Goal: Task Accomplishment & Management: Manage account settings

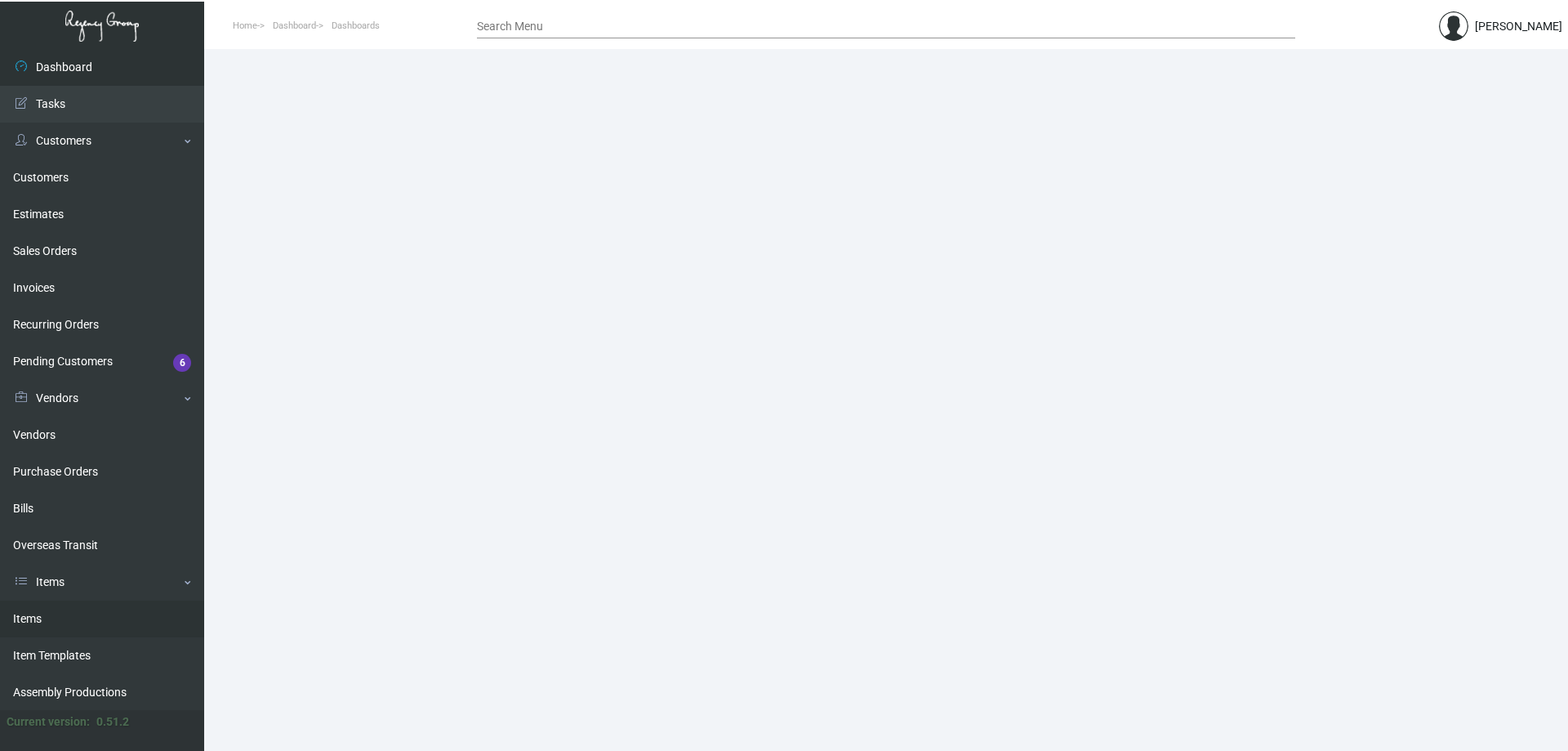
click at [59, 625] on link "Items" at bounding box center [102, 619] width 204 height 37
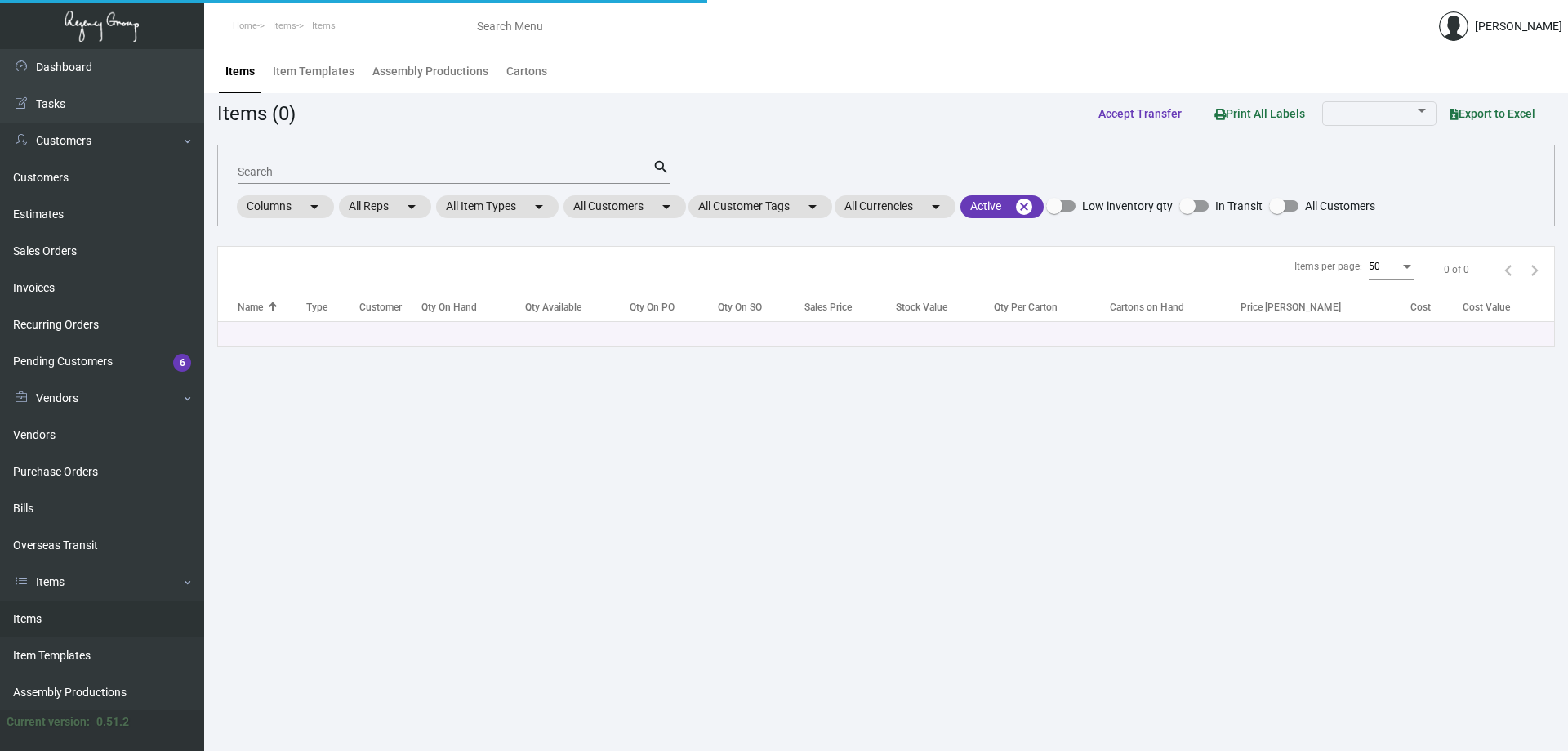
click at [347, 177] on input "Search" at bounding box center [445, 172] width 415 height 13
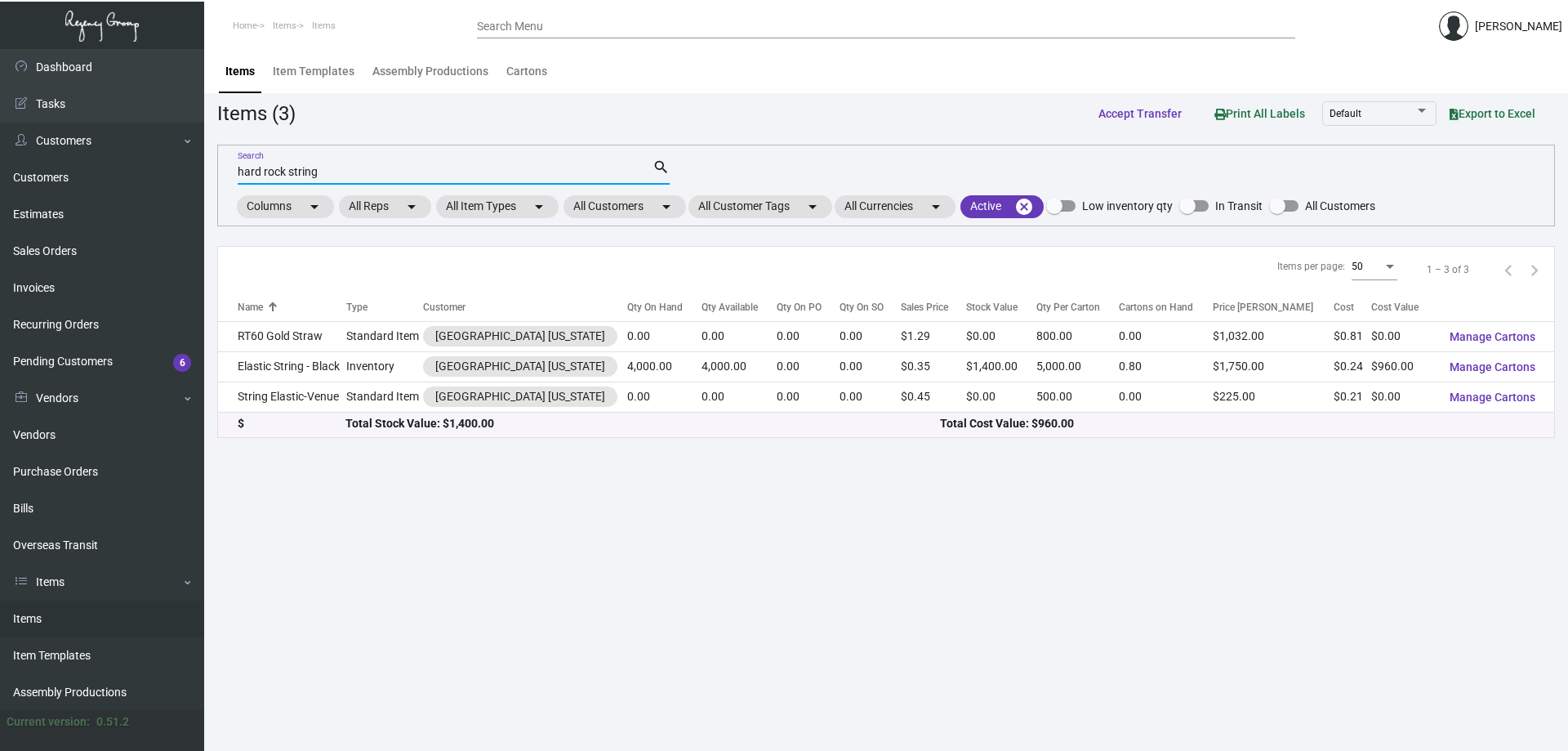
click at [315, 169] on input "hard rock string" at bounding box center [445, 172] width 415 height 13
type input "h"
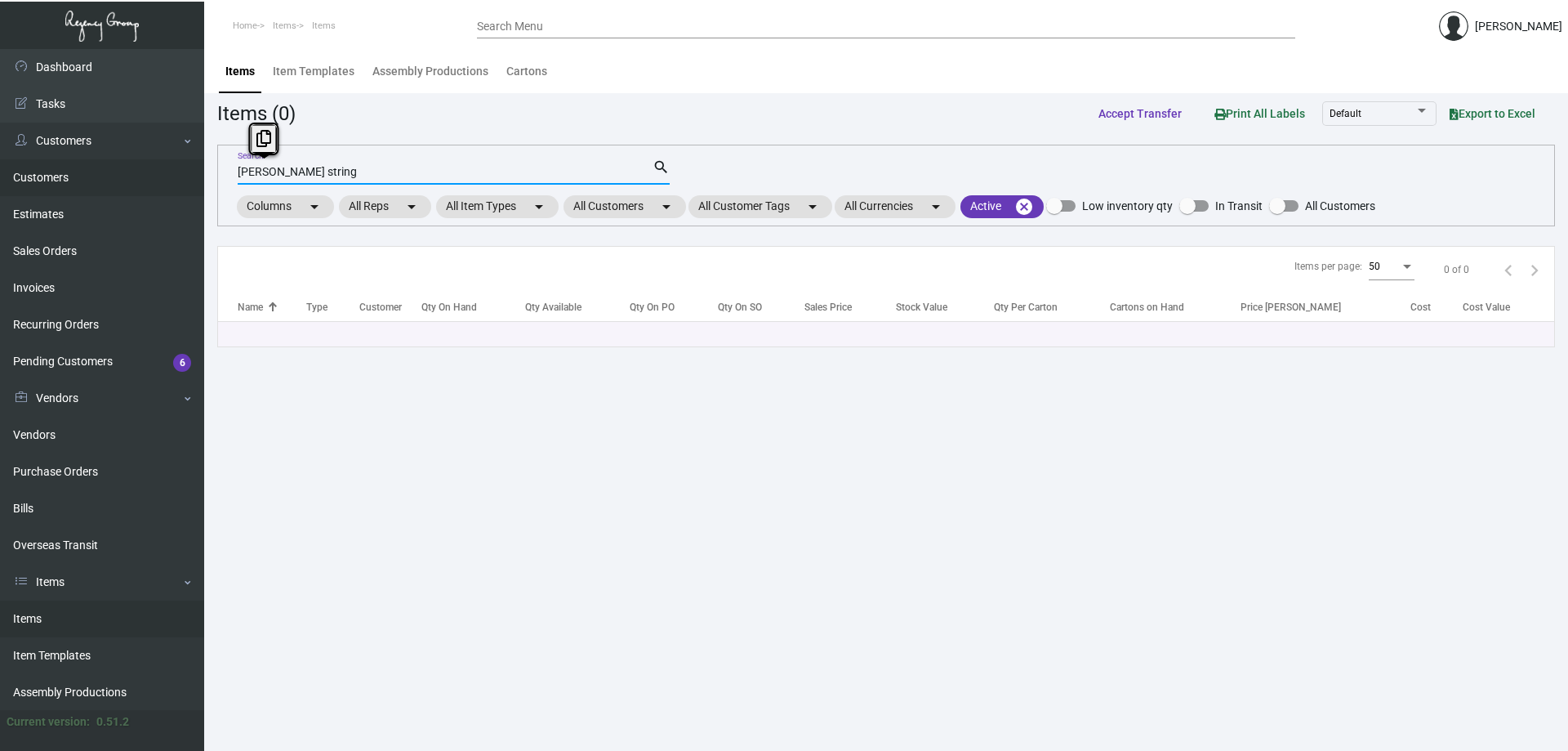
drag, startPoint x: 315, startPoint y: 169, endPoint x: 156, endPoint y: 180, distance: 159.4
click at [156, 180] on div "Dashboard Dashboard Tasks Customers Customers Estimates Sales Orders Invoices R…" at bounding box center [784, 400] width 1568 height 702
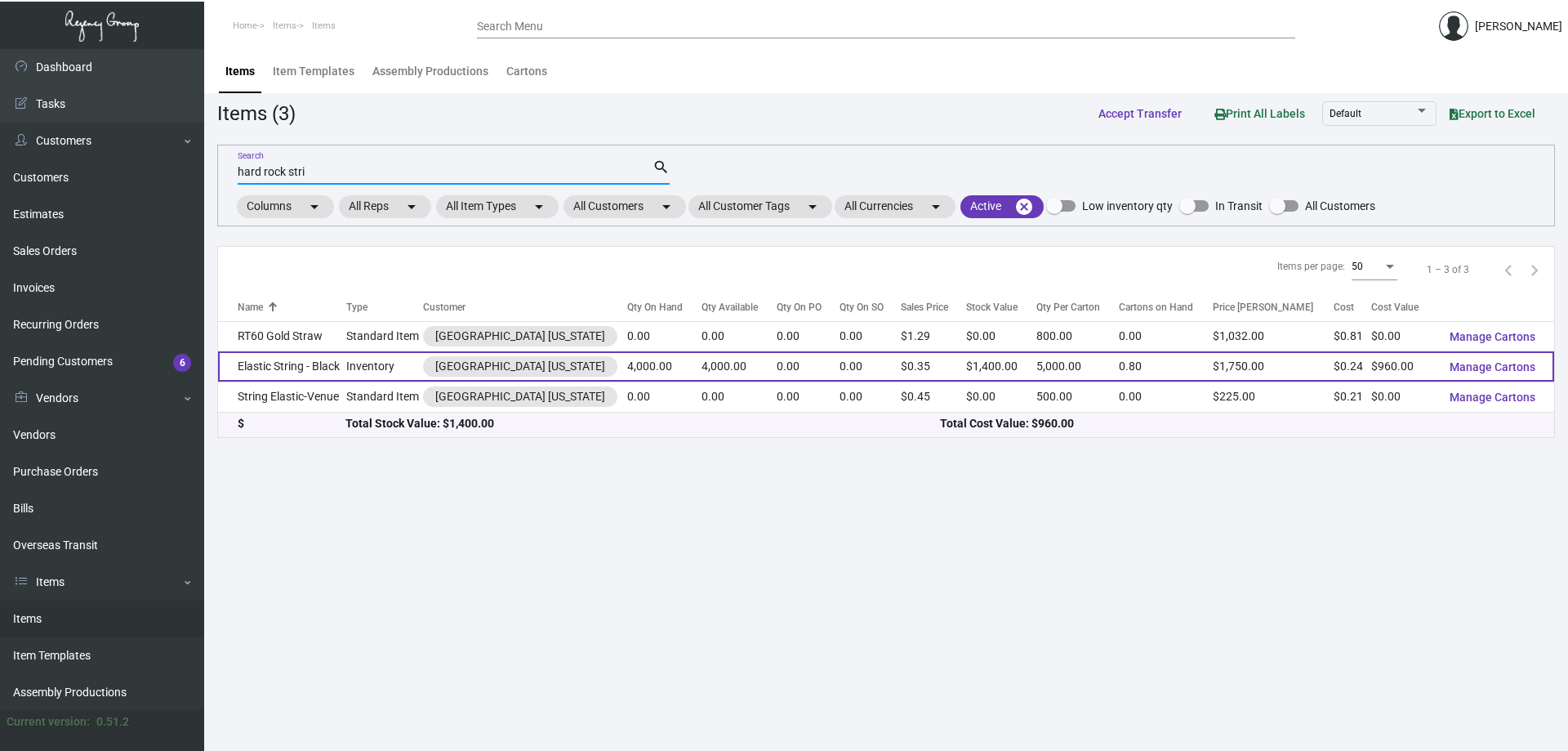
type input "hard rock stri"
click at [318, 368] on td "Elastic String - Black" at bounding box center [282, 366] width 128 height 30
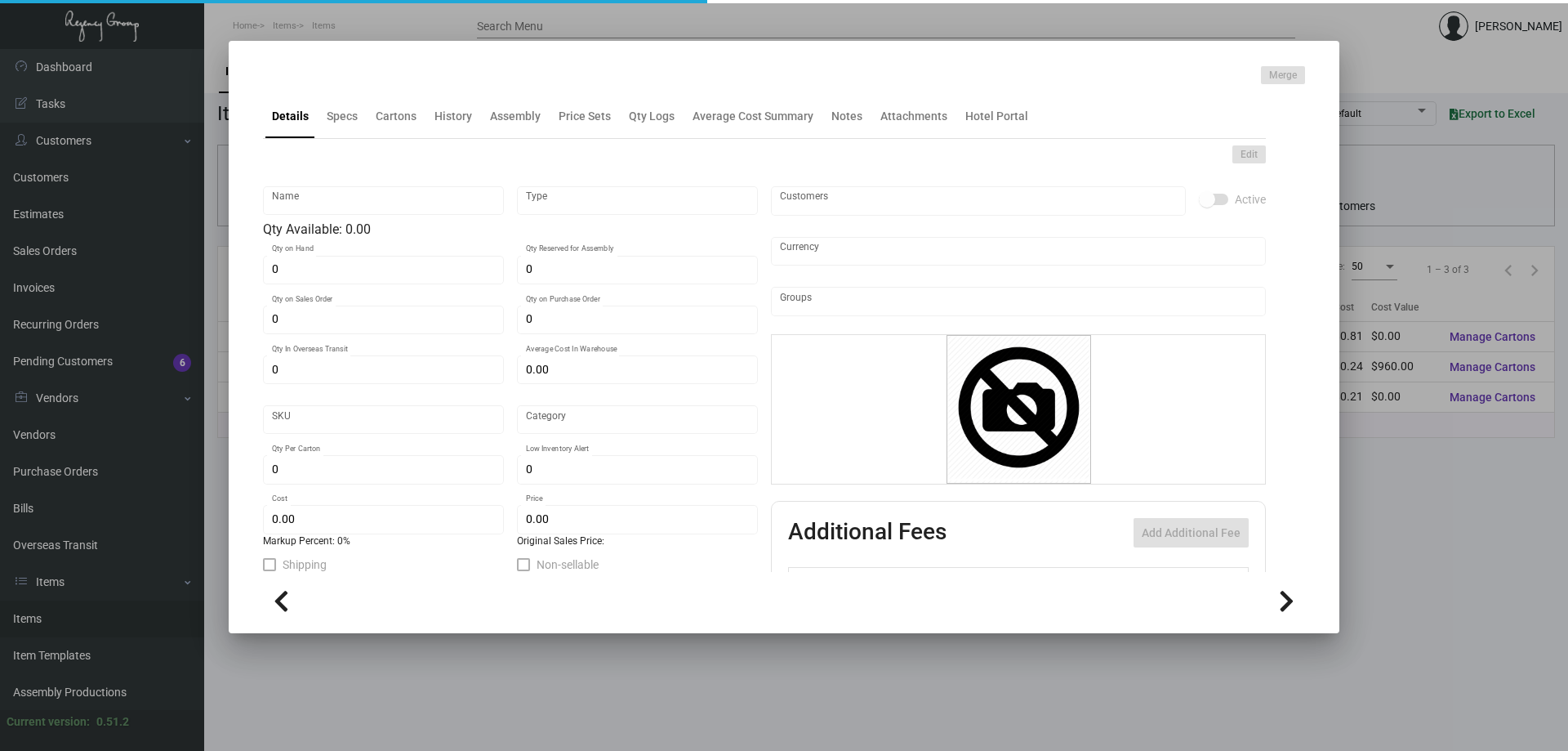
type input "Elastic String - Black"
type input "Inventory"
type input "4,000"
type input "$ 0.30"
type input "Standard"
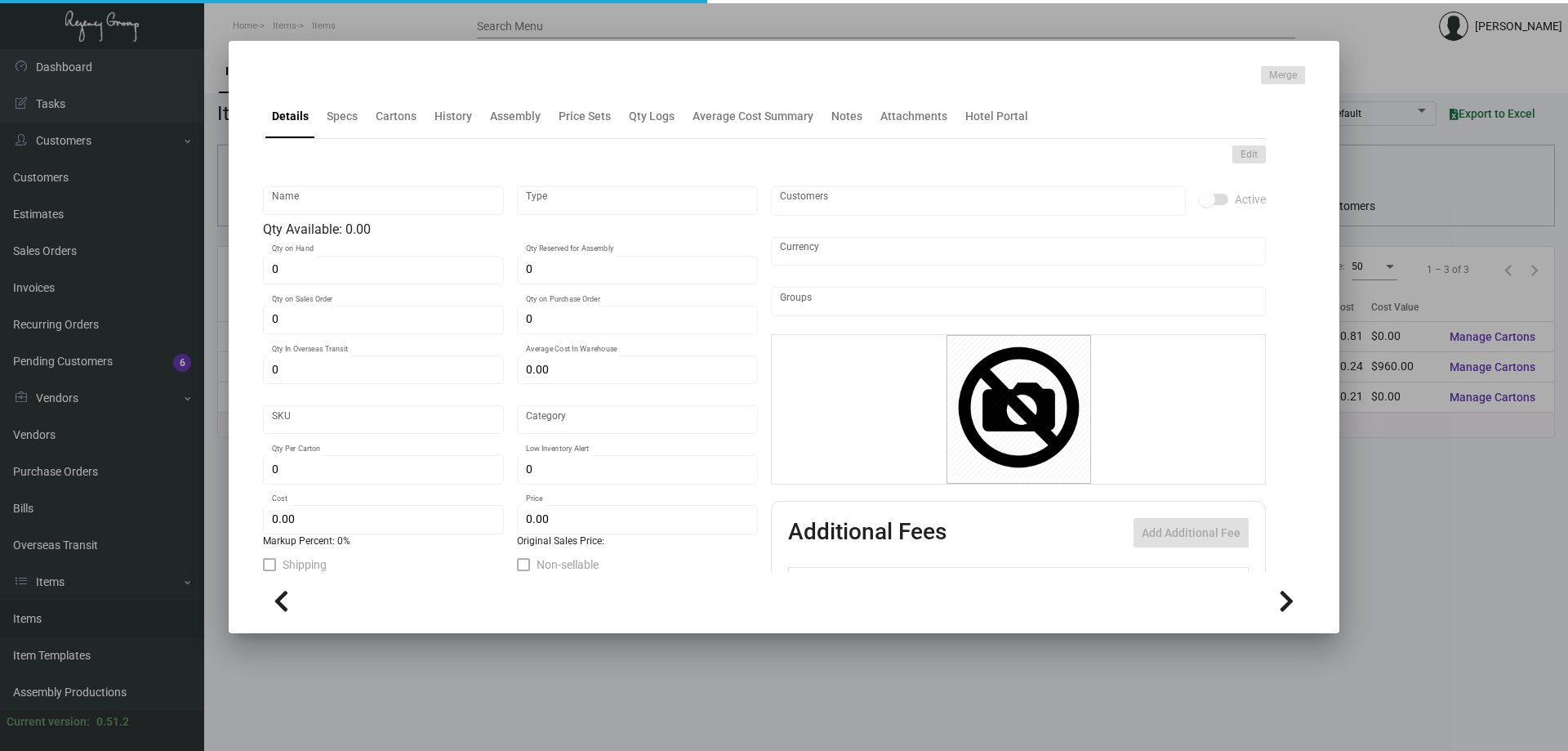
type input "5,000"
type input "250"
type input "$ 0.24"
type input "$ 0.35"
checkbox input "true"
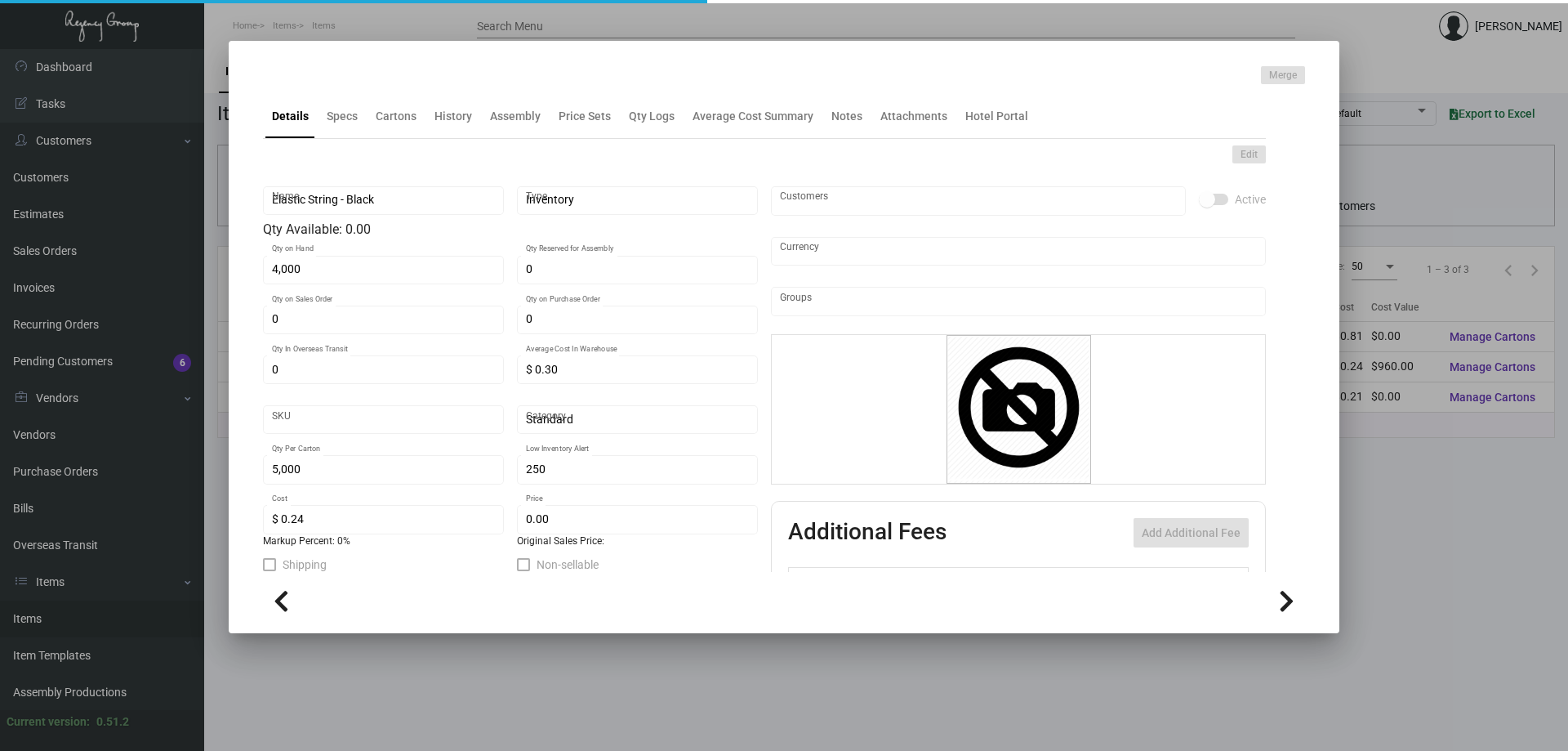
type input "United States Dollar $"
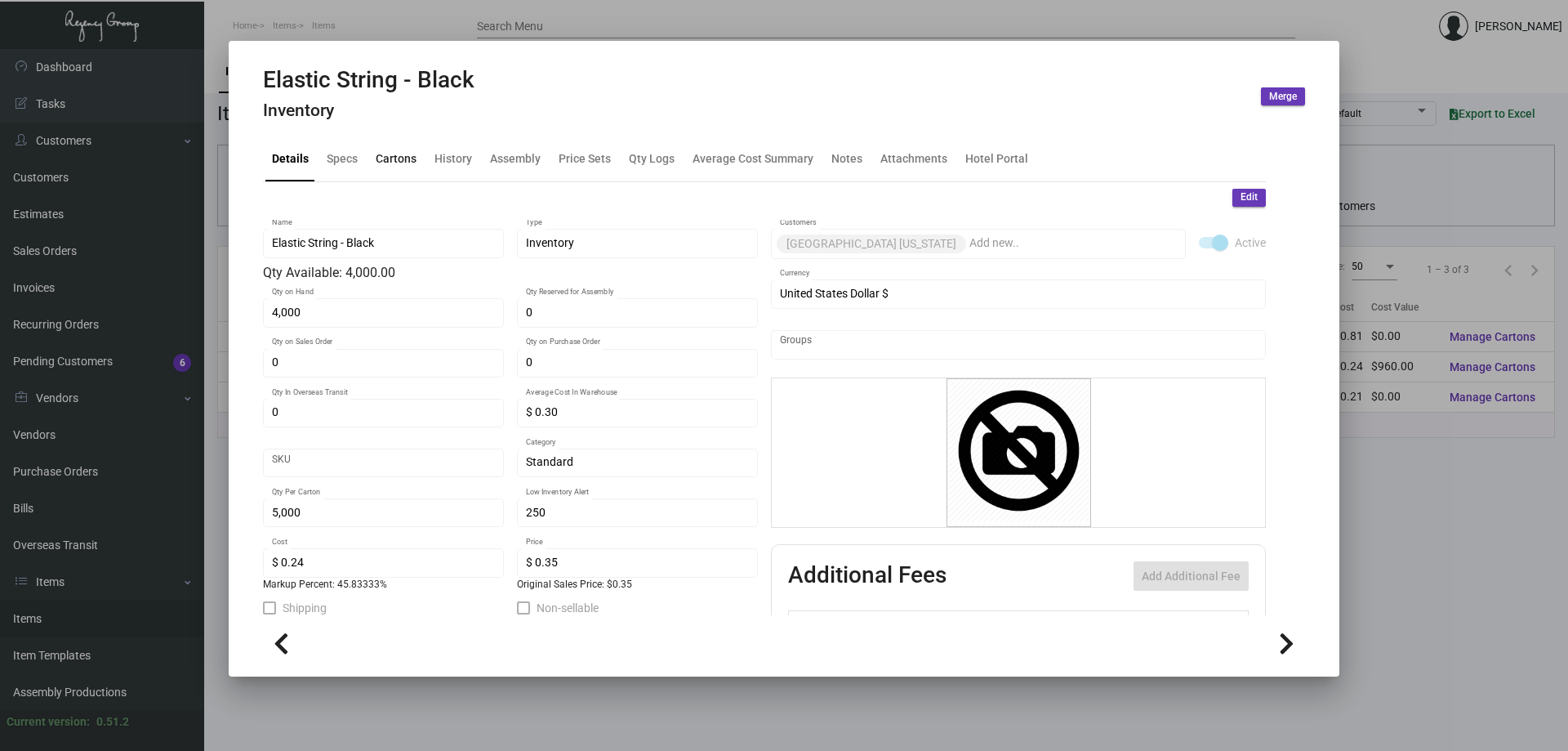
click at [407, 158] on div "Cartons" at bounding box center [396, 159] width 41 height 17
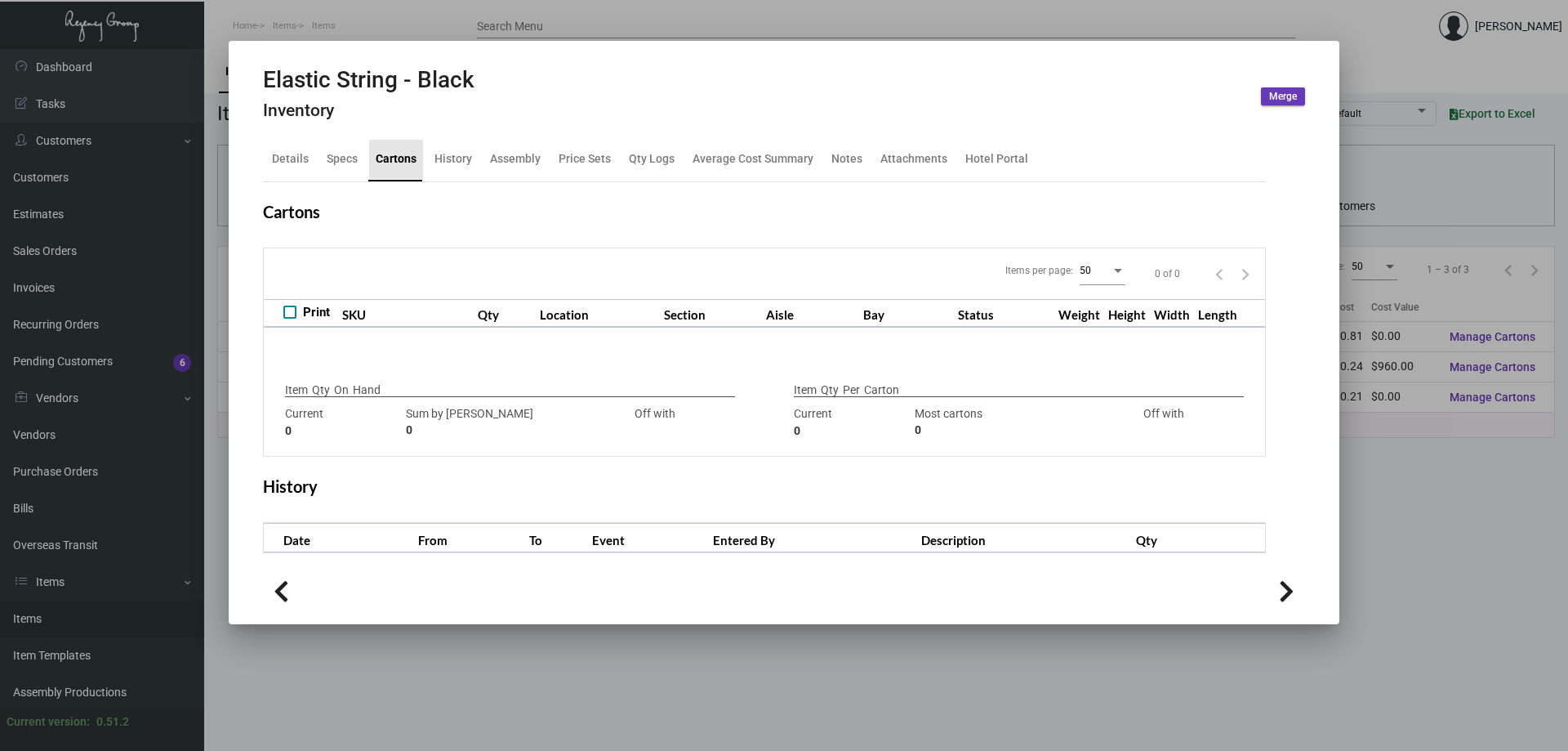
type input "4,000"
type input "4000"
type input "0"
type input "5,000"
type input "4000"
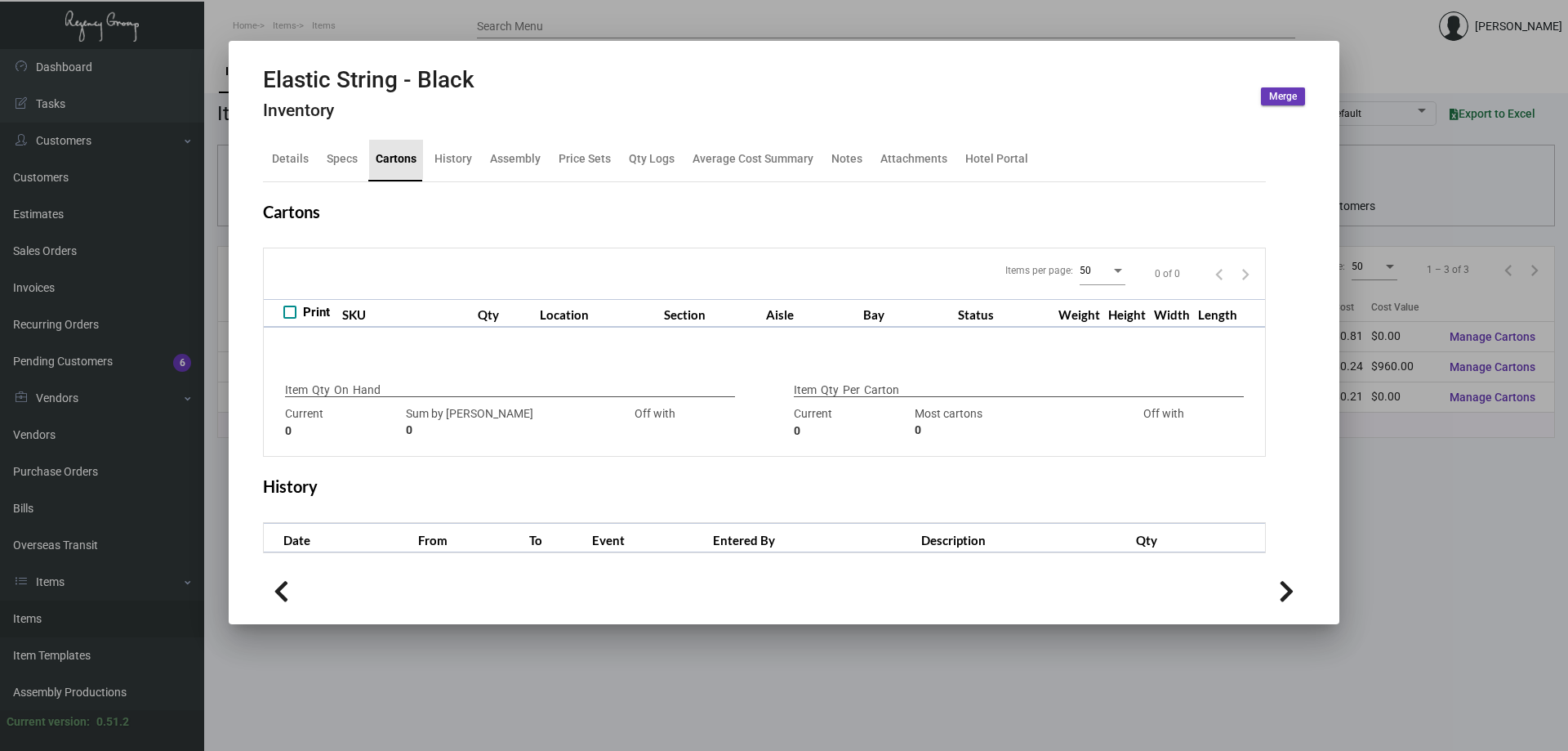
type input "+1000"
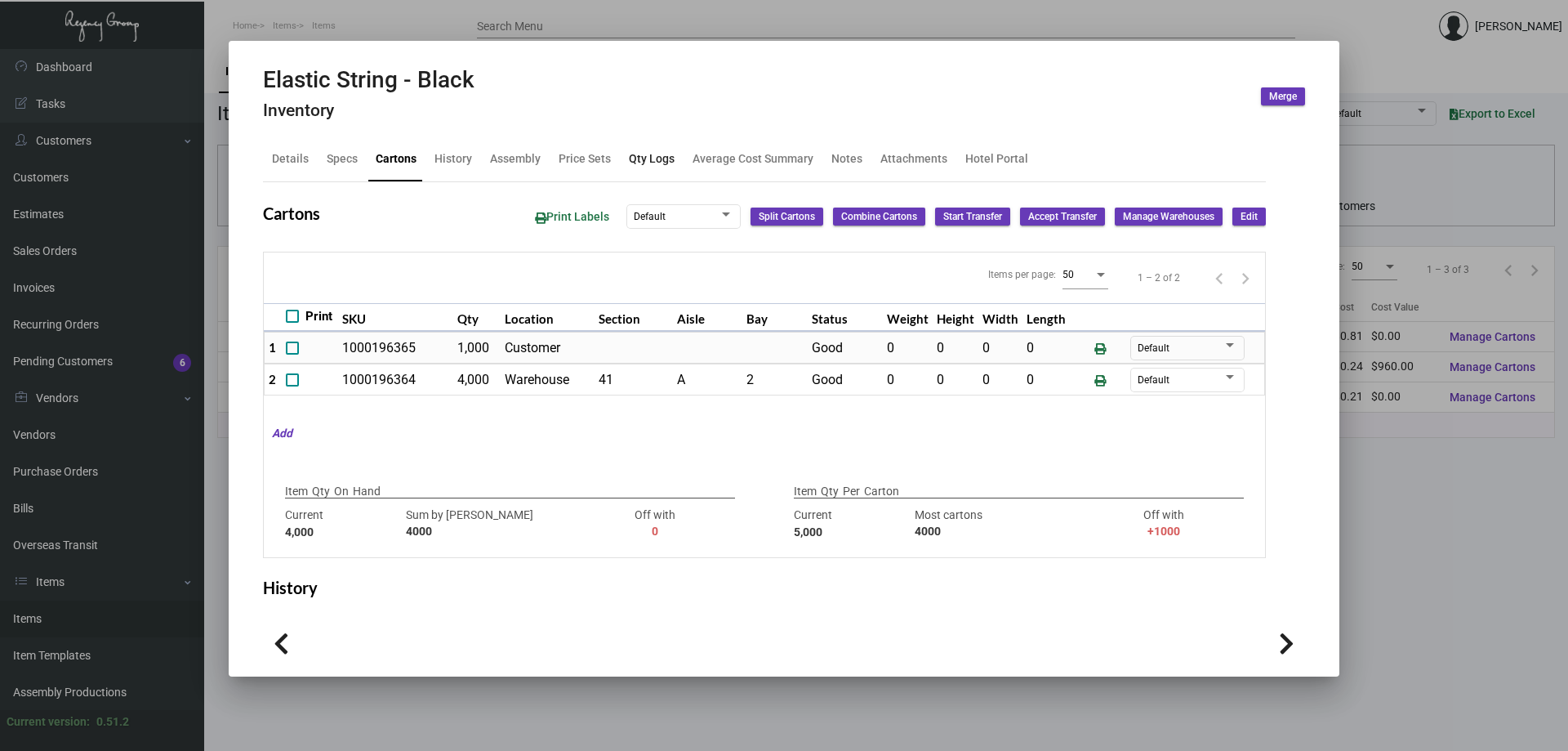
click at [651, 173] on div "Qty Logs" at bounding box center [652, 159] width 59 height 39
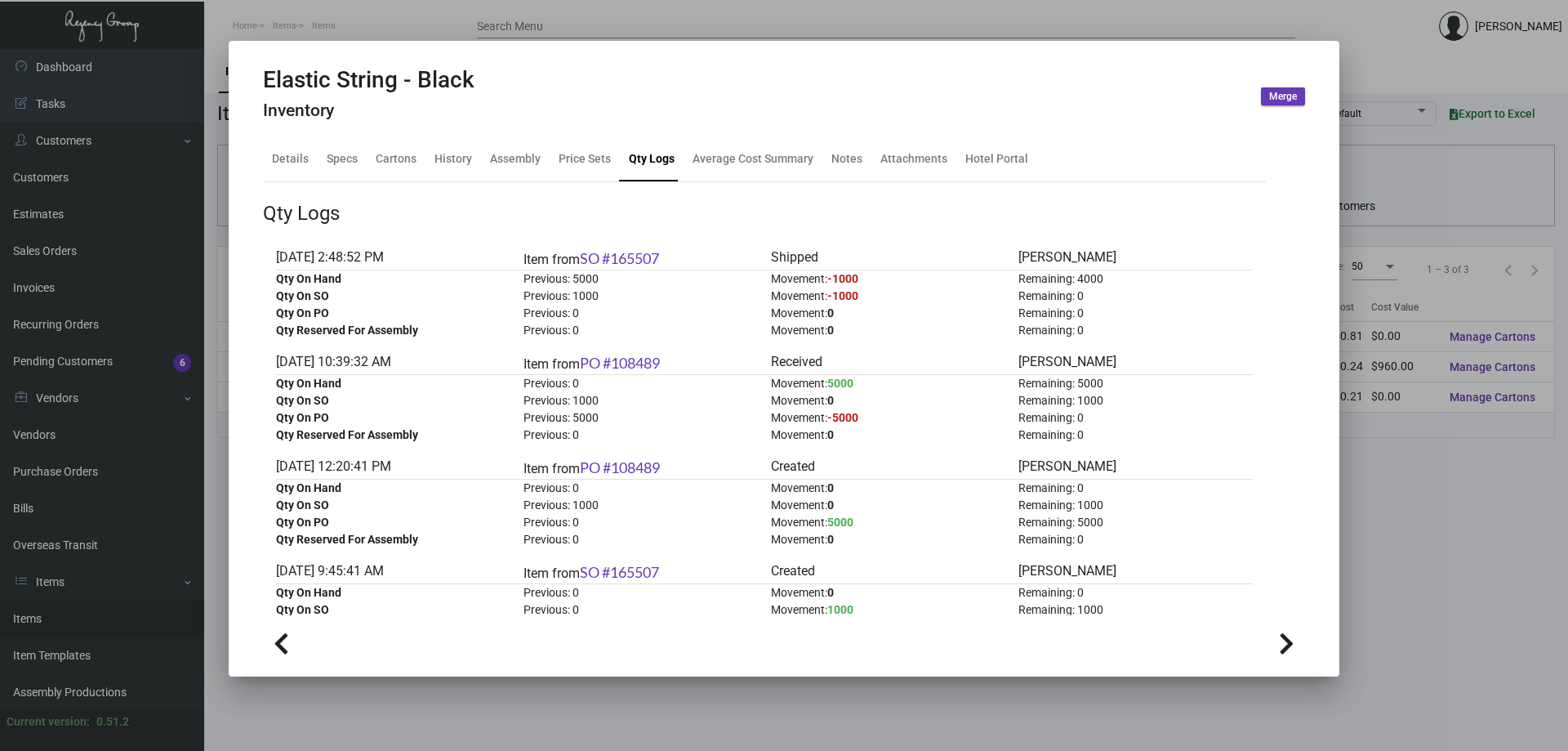
click at [47, 629] on div at bounding box center [784, 376] width 1568 height 751
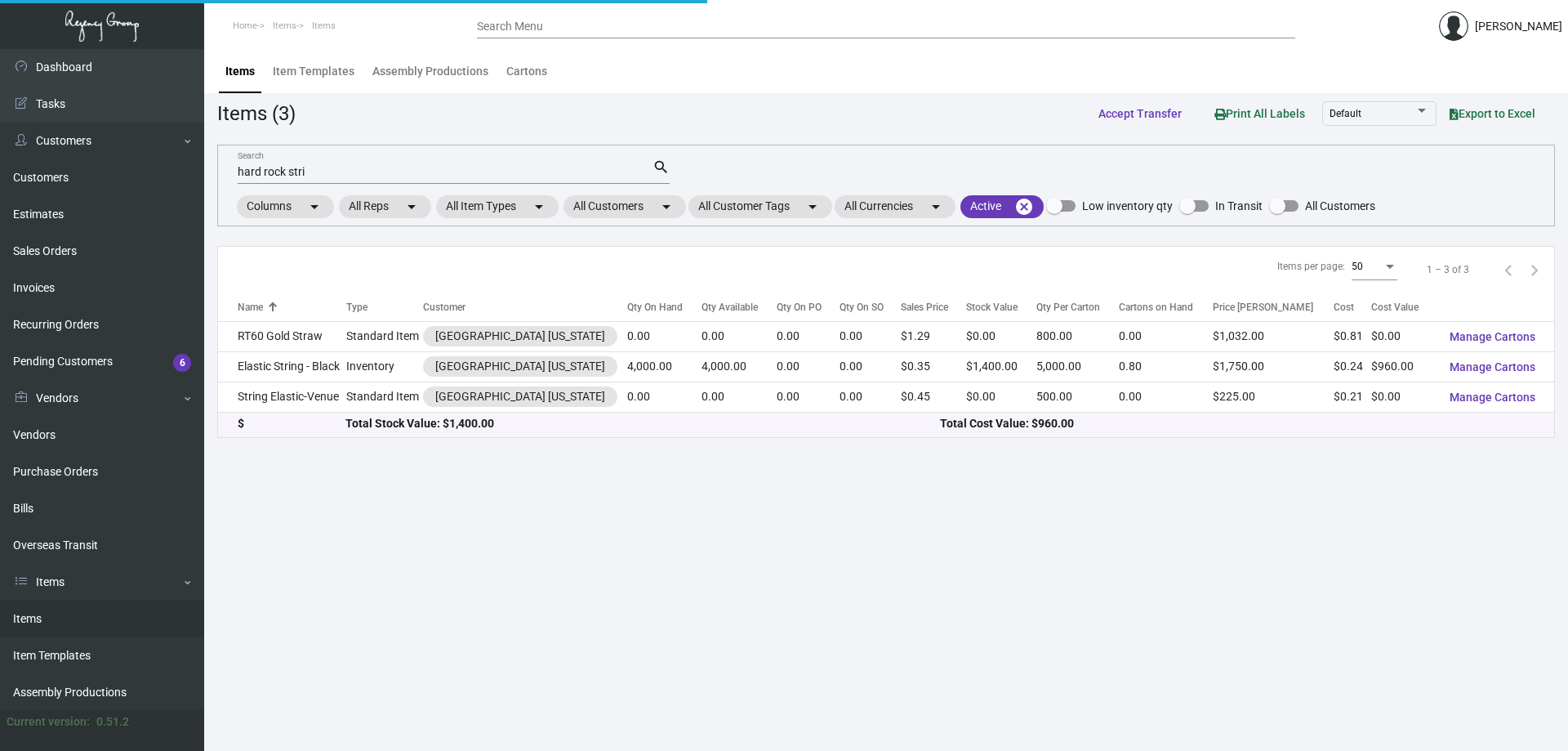
click at [49, 619] on link "Items" at bounding box center [102, 619] width 204 height 37
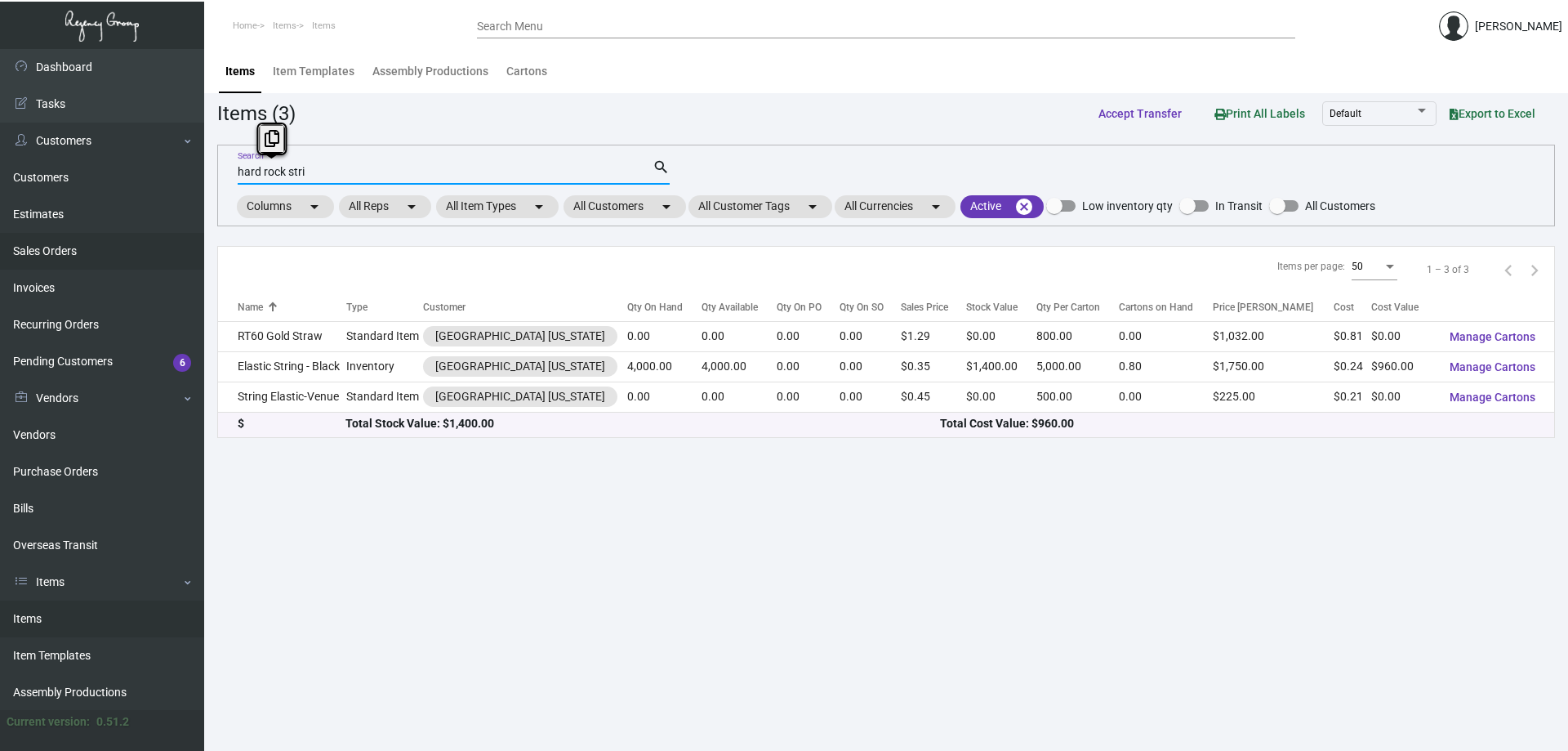
drag, startPoint x: 409, startPoint y: 167, endPoint x: 84, endPoint y: 249, distance: 335.2
click at [84, 249] on div "Dashboard Dashboard Tasks Customers Customers Estimates Sales Orders Invoices R…" at bounding box center [784, 400] width 1568 height 702
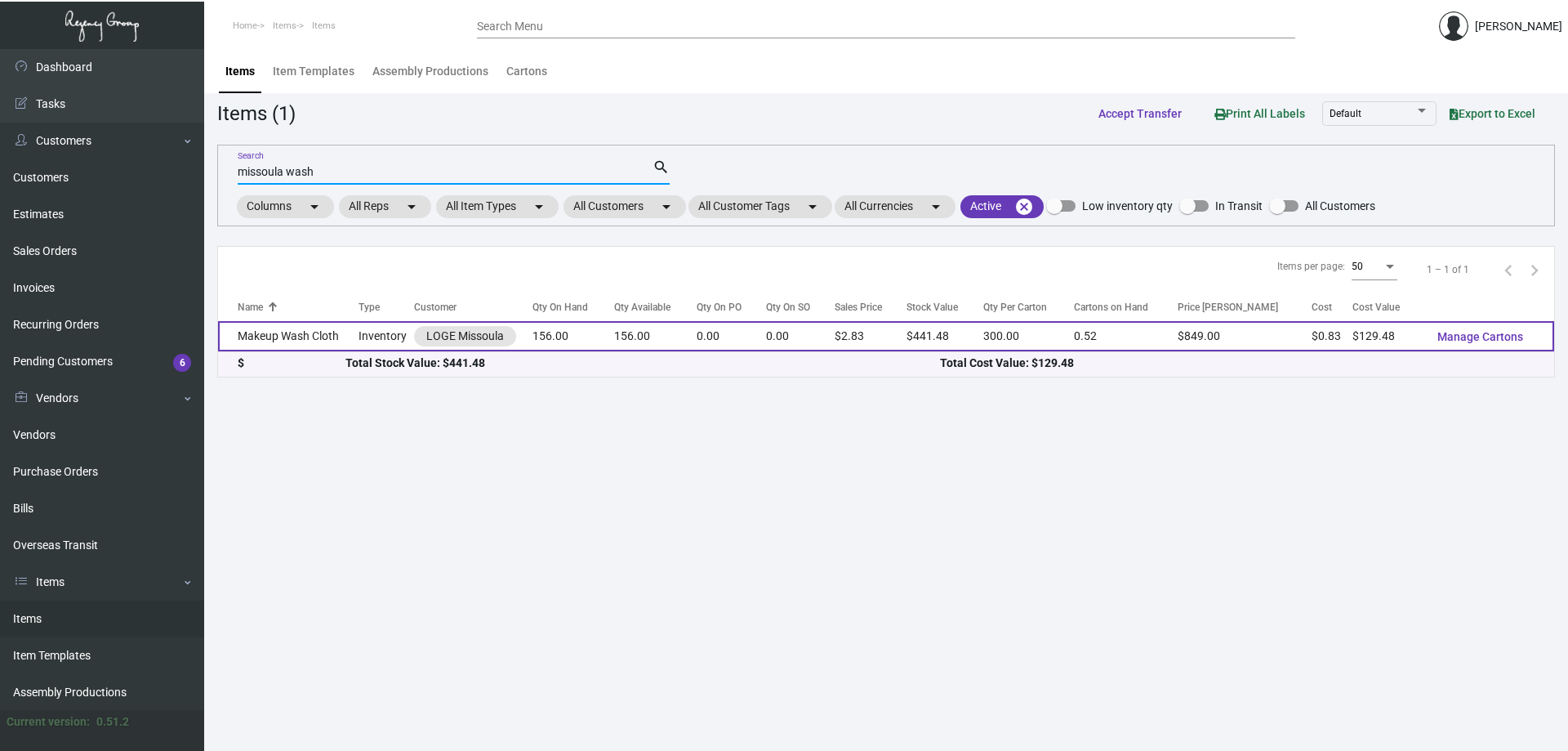
type input "missoula wash"
click at [573, 336] on td "156.00" at bounding box center [573, 336] width 81 height 30
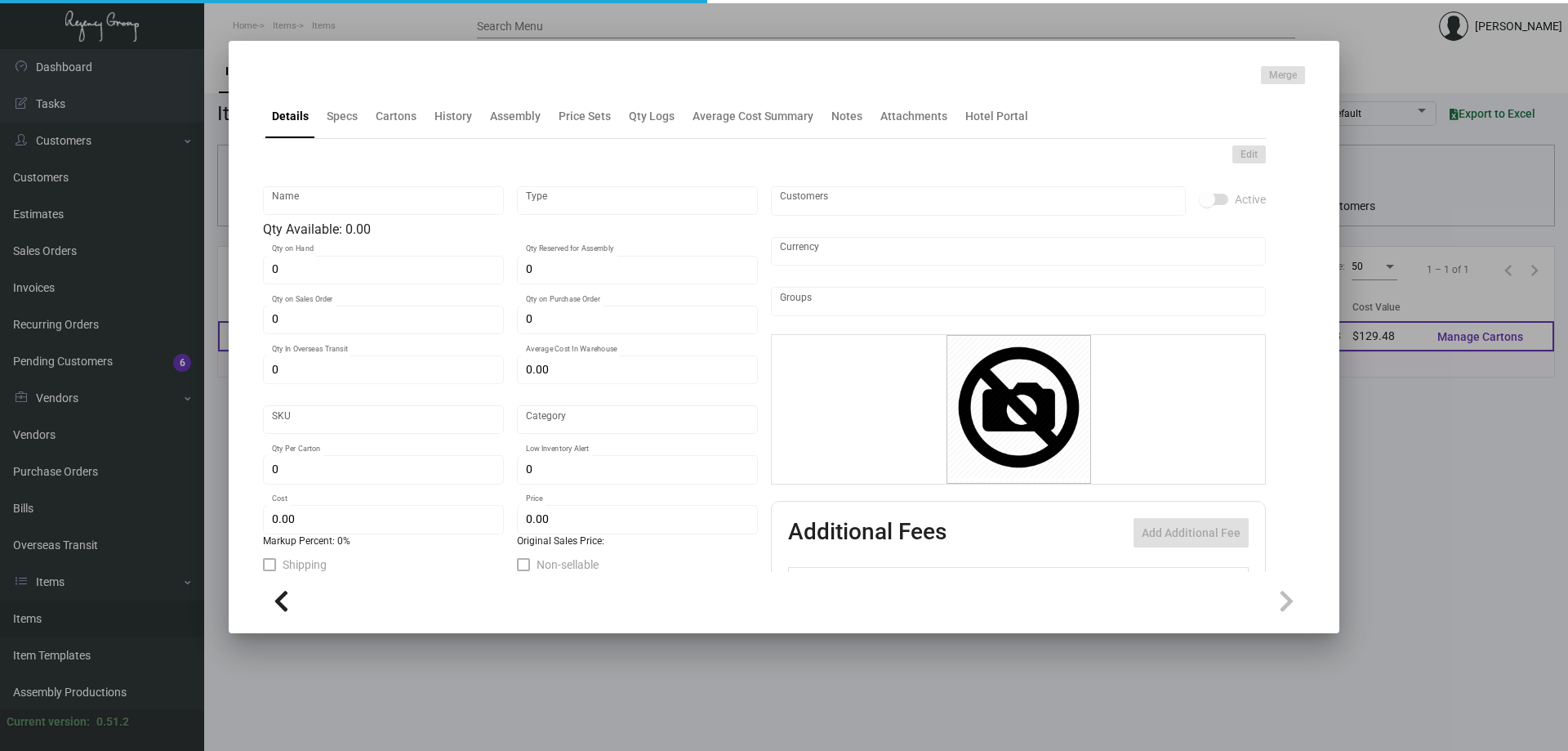
type input "Makeup Wash Cloth"
type input "Inventory"
type input "156"
type input "$ 1.59615"
type input "Inventory"
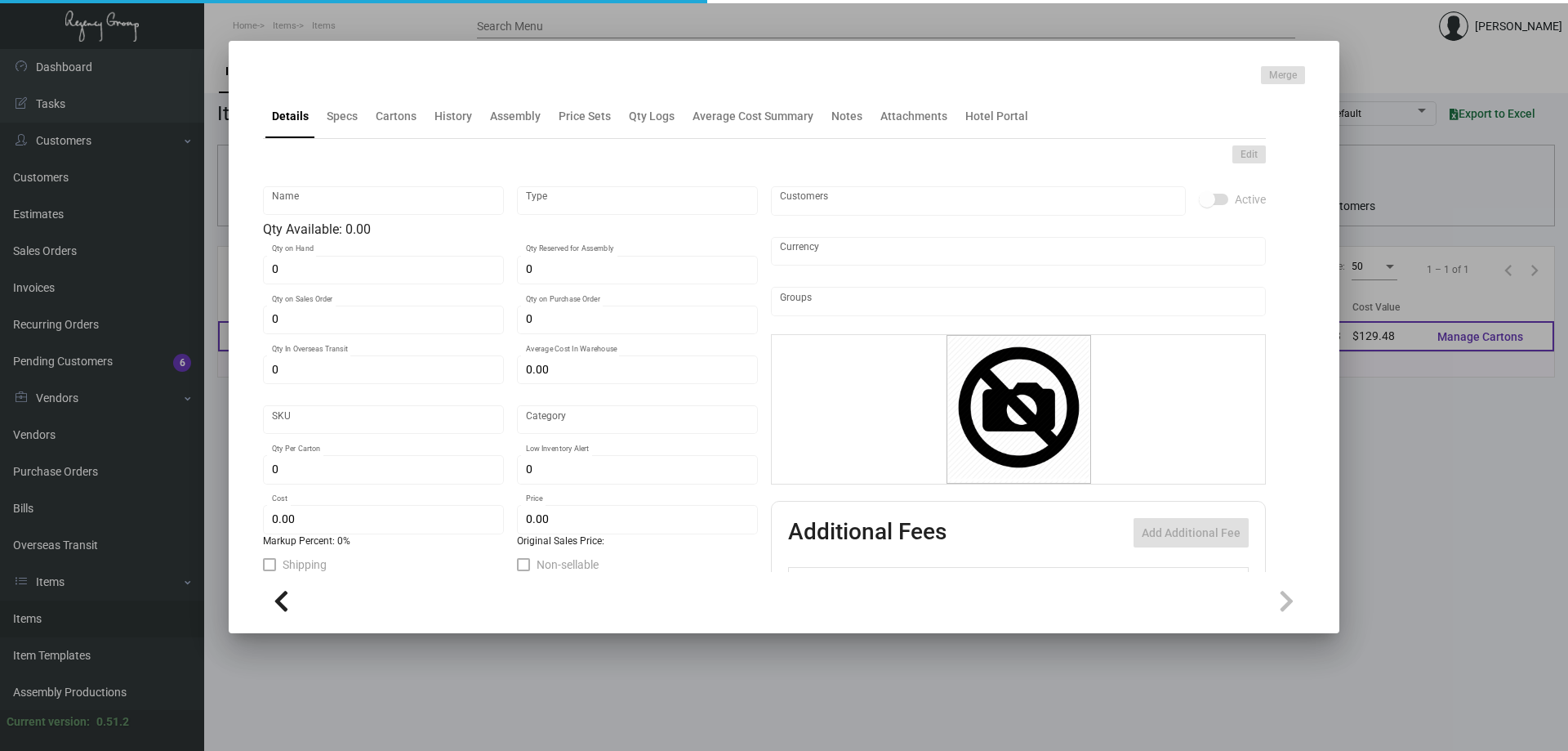
type input "300"
type input "$ 0.83"
type input "$ 2.83"
checkbox input "true"
type input "United States Dollar $"
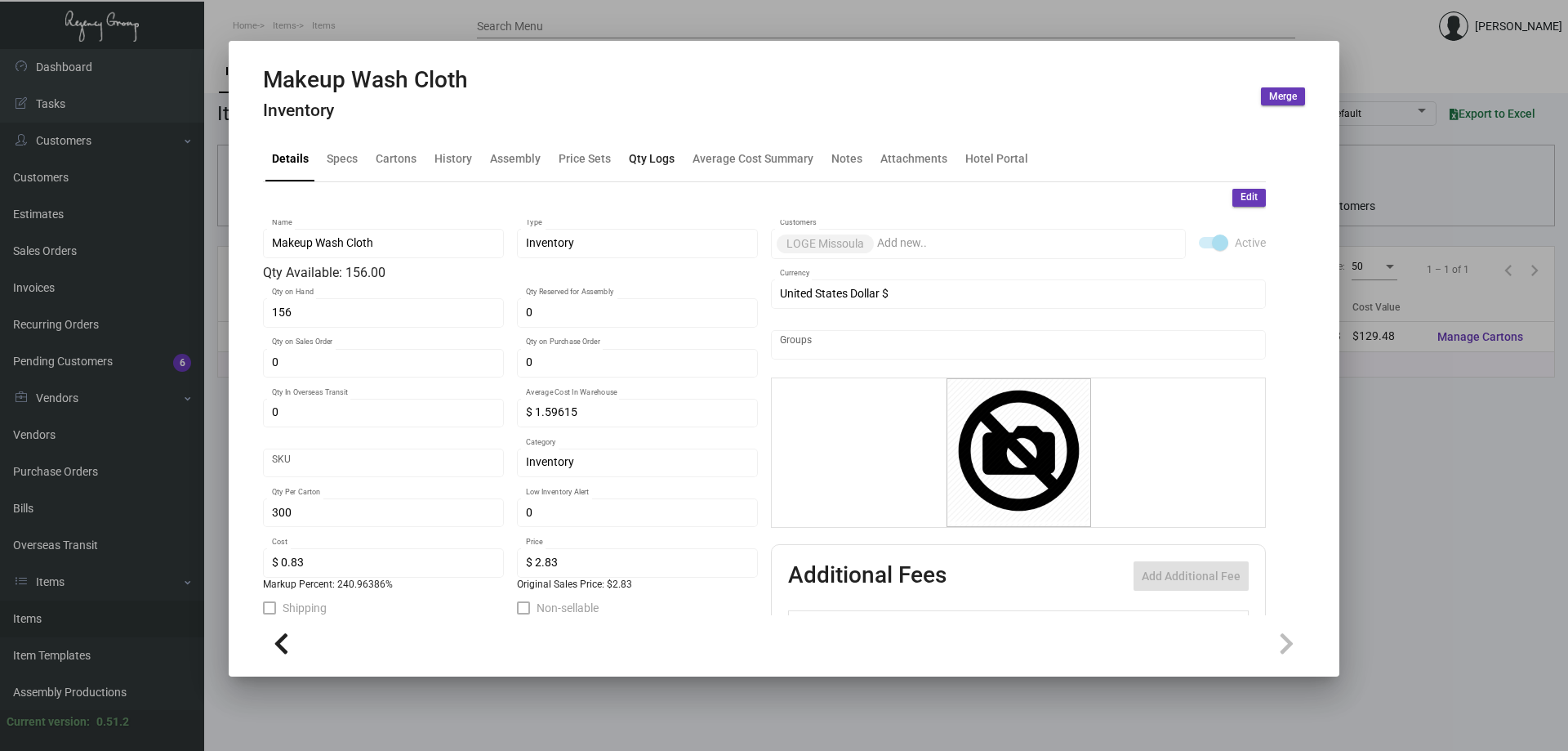
click at [659, 170] on div "Qty Logs" at bounding box center [652, 159] width 59 height 39
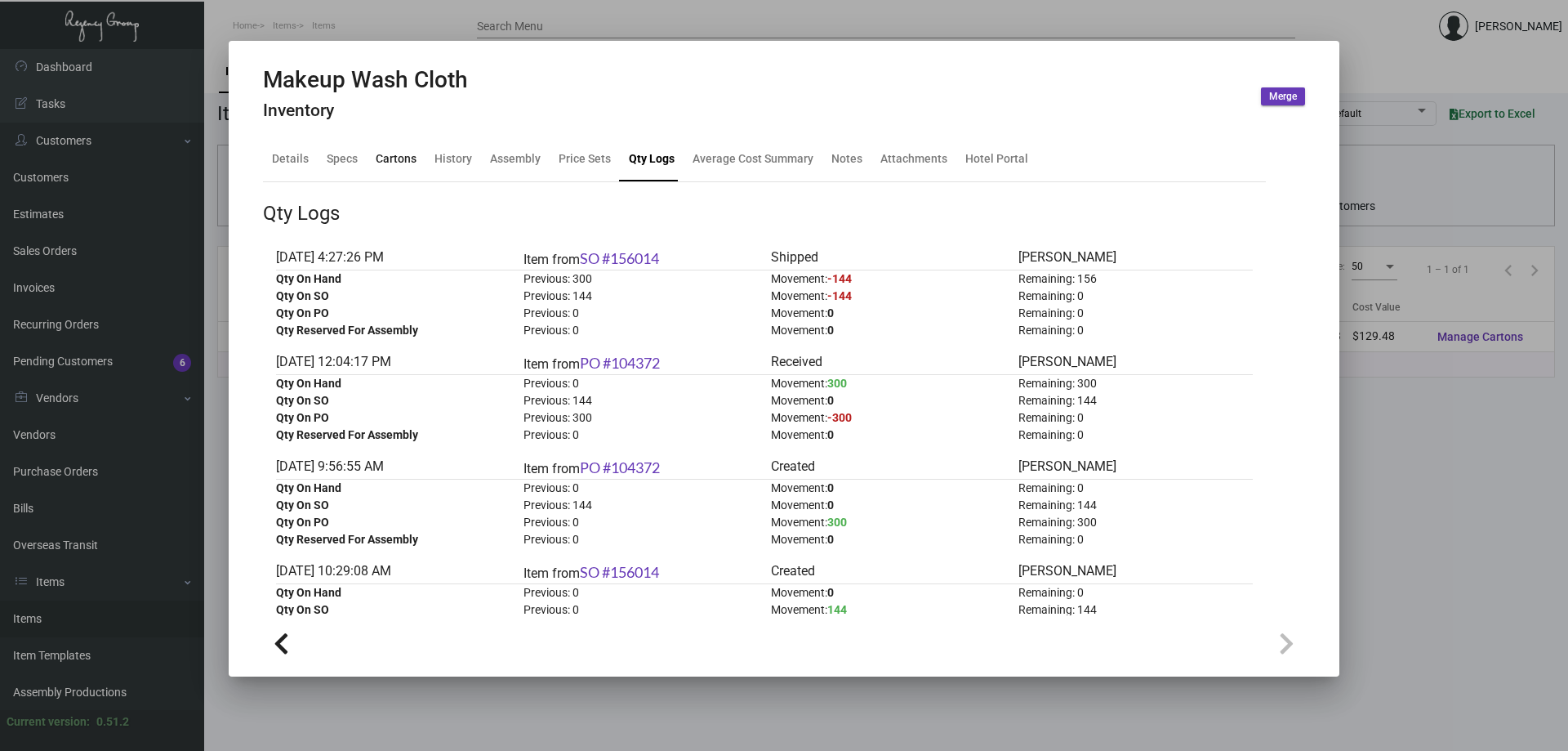
click at [396, 160] on div "Cartons" at bounding box center [396, 159] width 41 height 17
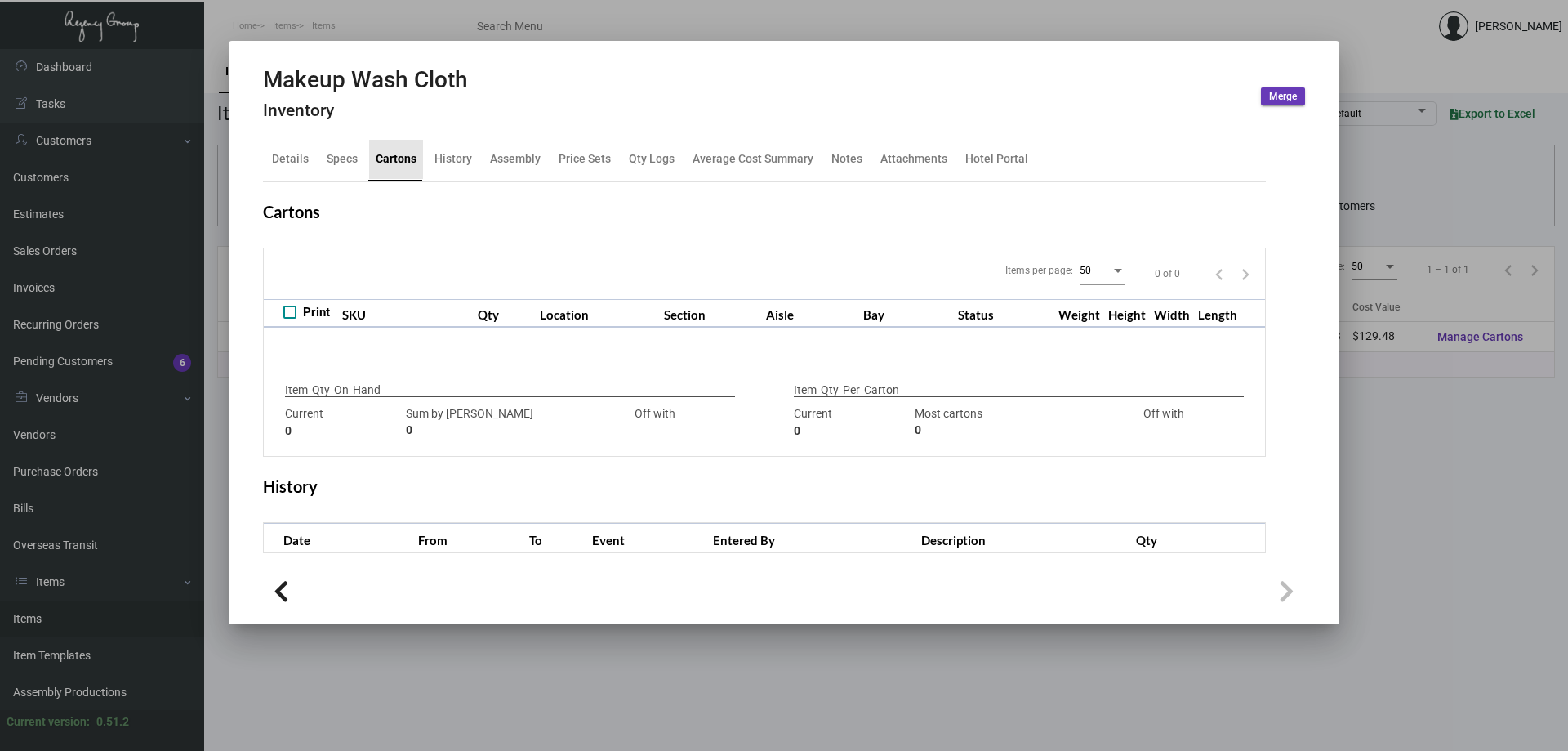
type input "156"
type input "0"
type input "300"
type input "156"
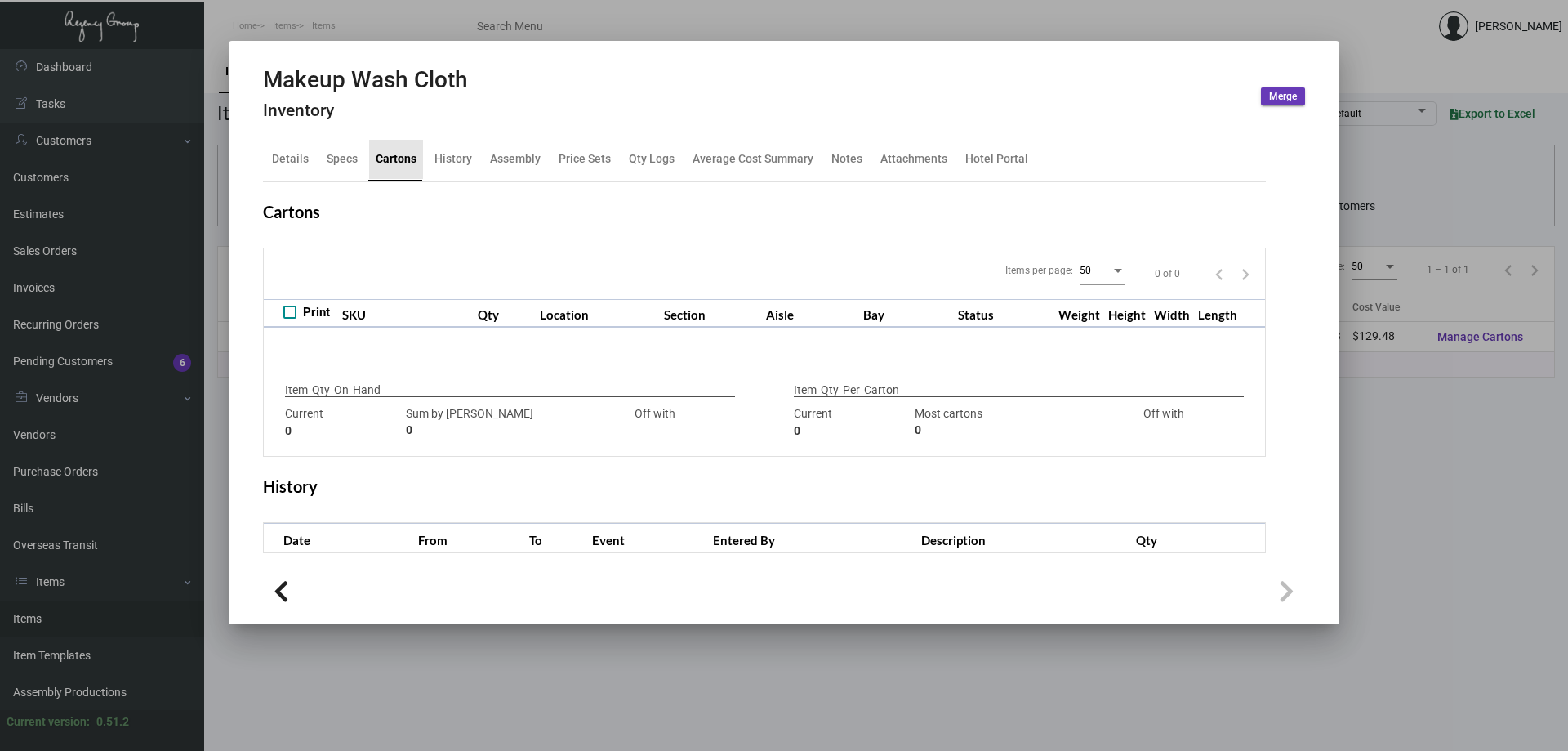
type input "+144"
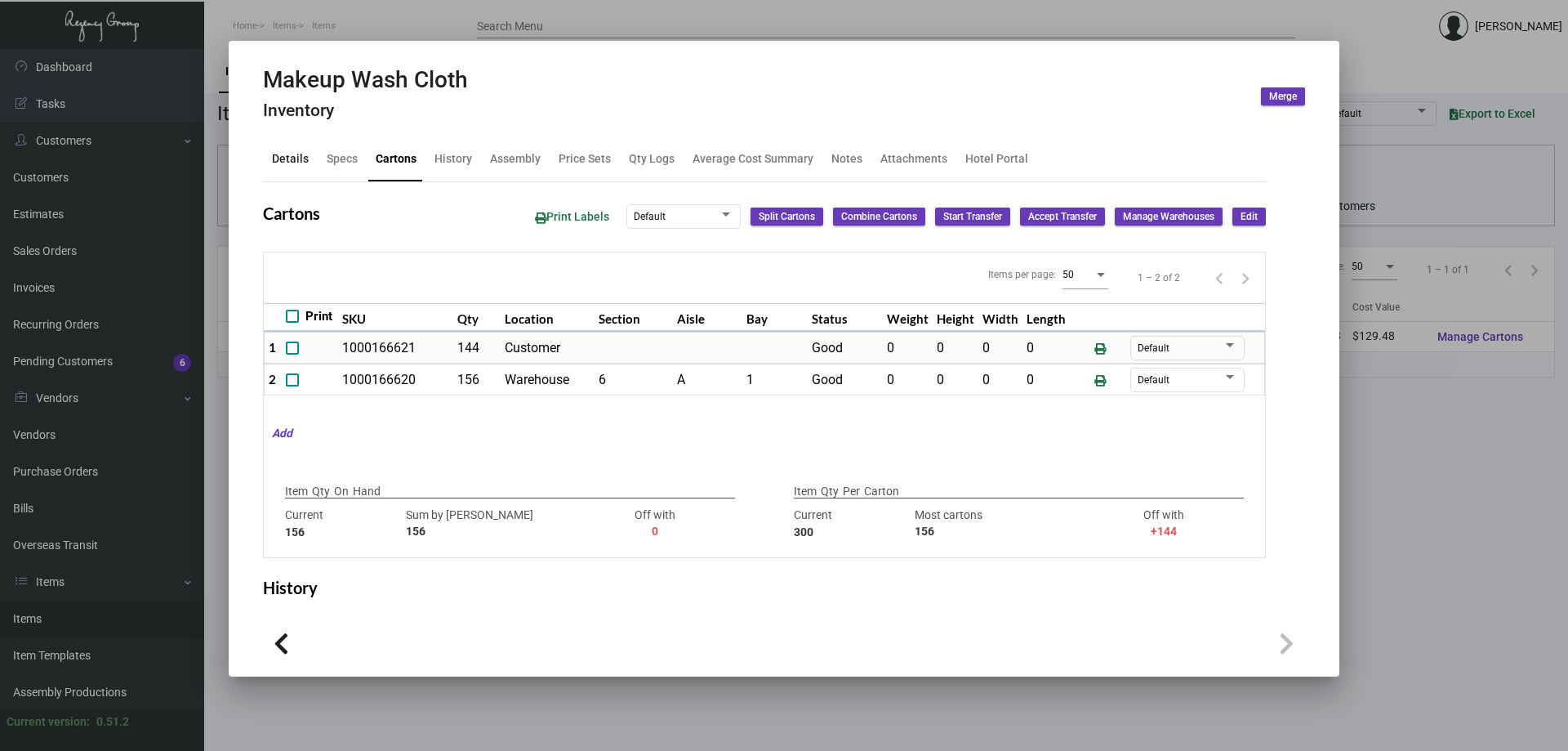
click at [307, 141] on div "Details" at bounding box center [290, 159] width 49 height 39
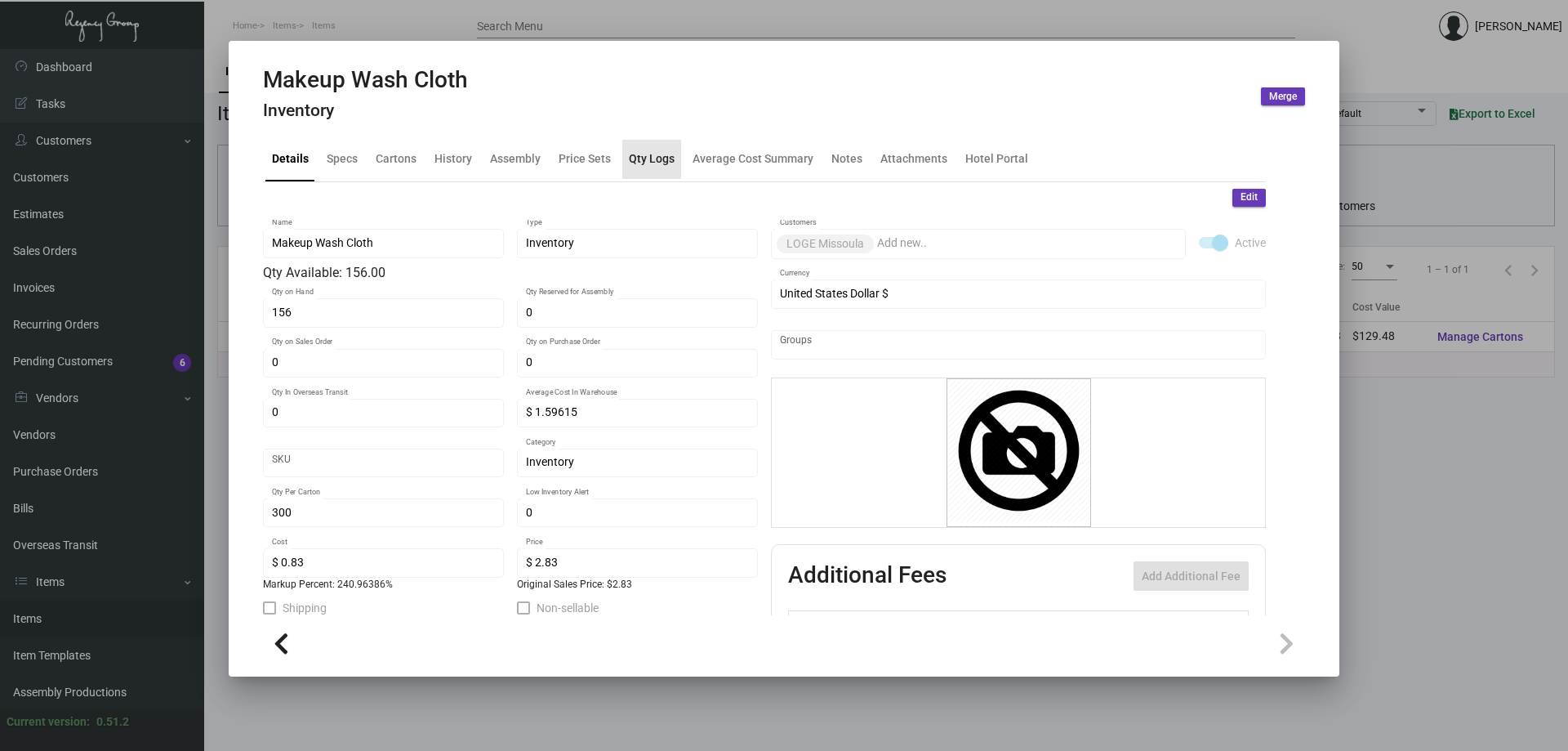
click at [632, 163] on div "Qty Logs" at bounding box center [651, 159] width 46 height 17
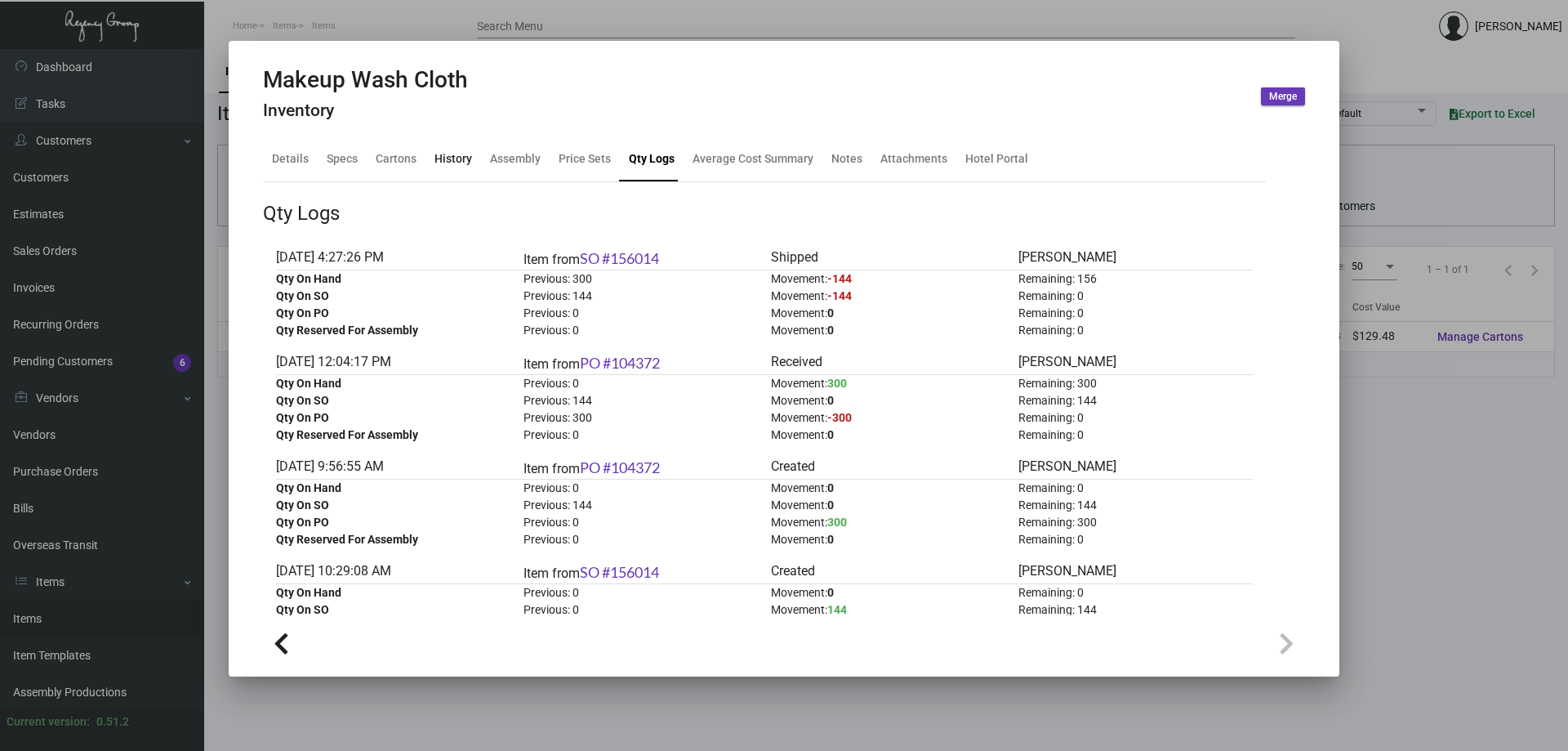
click at [464, 158] on div "History" at bounding box center [453, 159] width 38 height 17
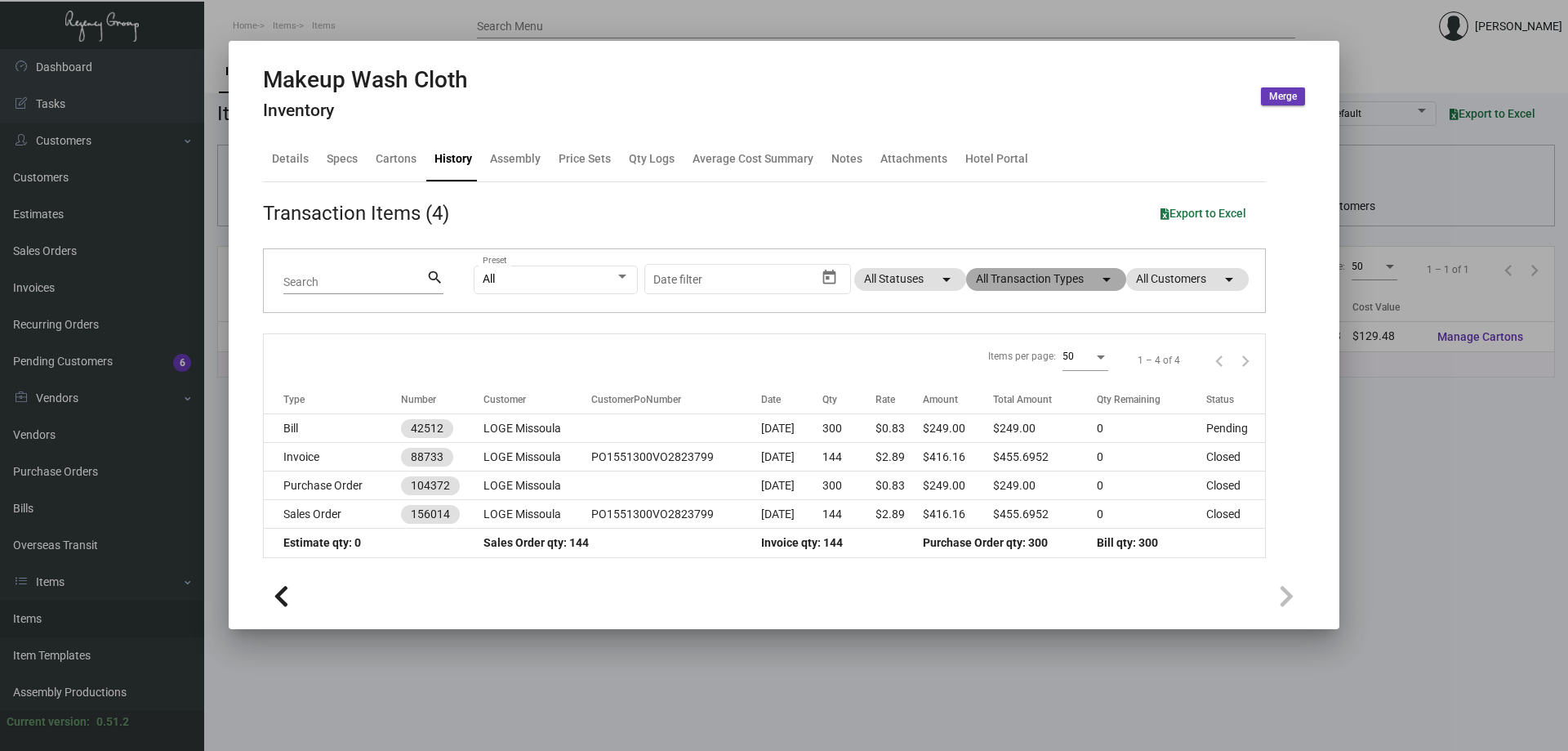
click at [1042, 274] on mat-chip "All Transaction Types arrow_drop_down" at bounding box center [1045, 279] width 160 height 23
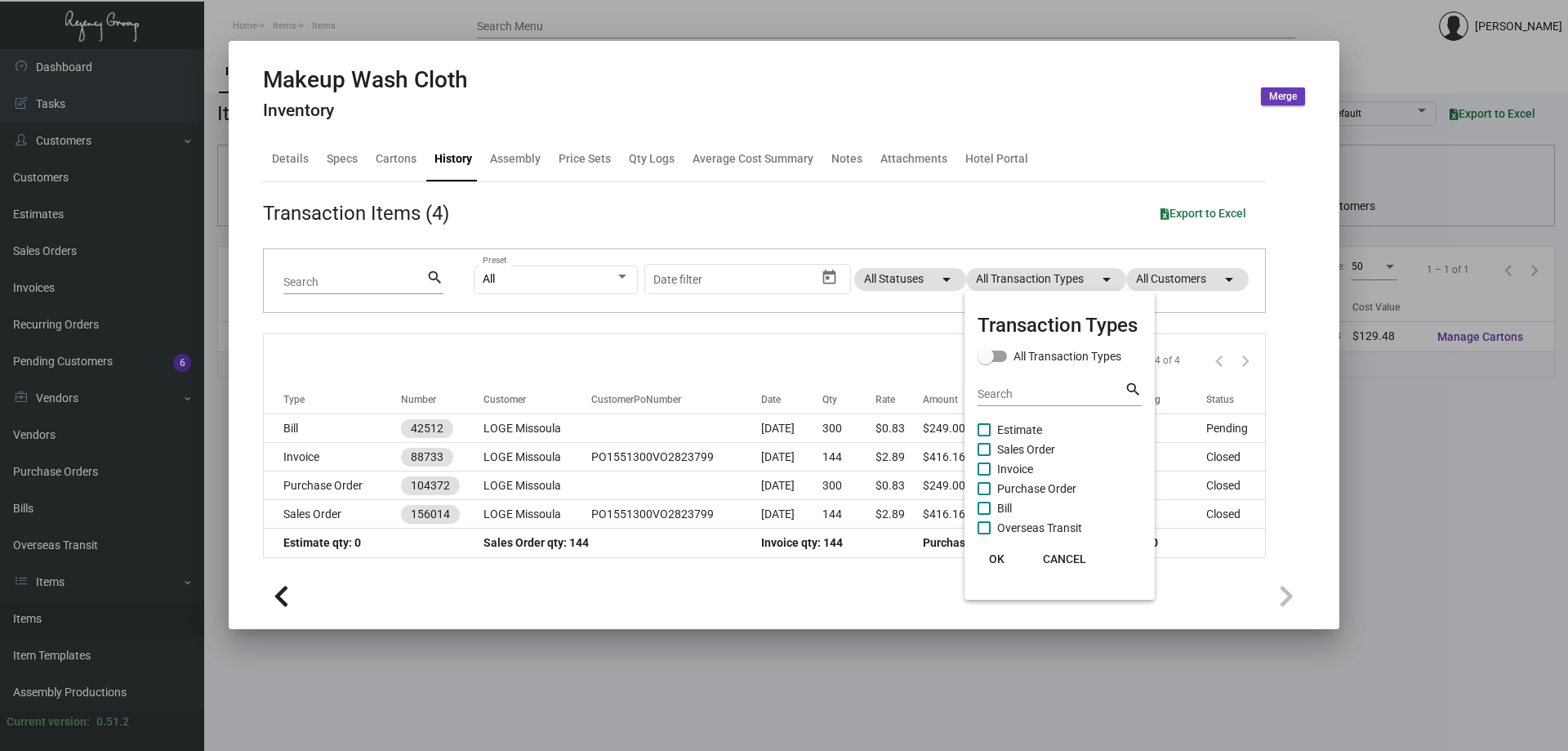
click at [1026, 432] on span "Estimate" at bounding box center [1019, 430] width 45 height 19
click at [984, 437] on input "Estimate" at bounding box center [983, 437] width 1 height 1
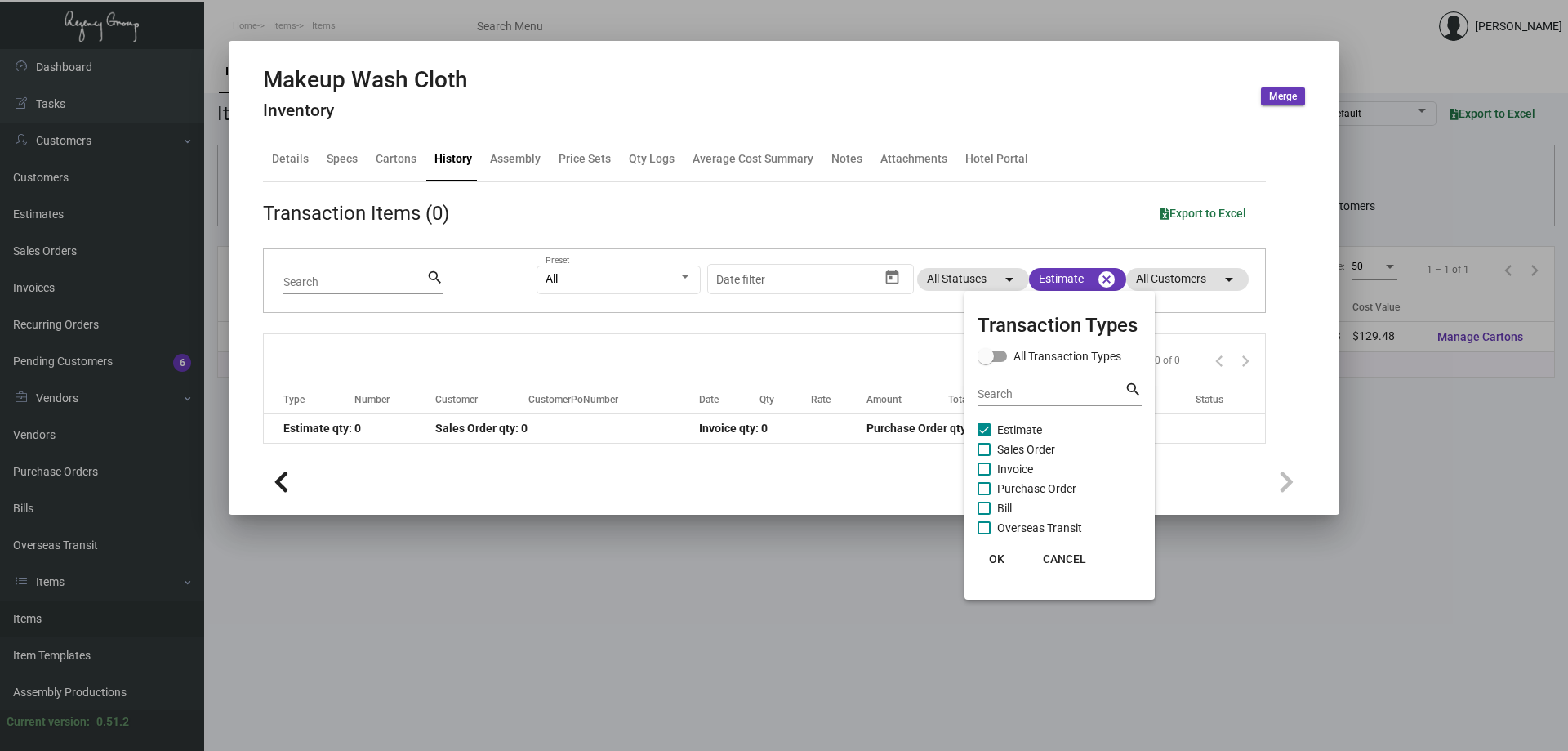
click at [1009, 421] on span "Estimate" at bounding box center [1019, 430] width 45 height 19
click at [984, 437] on input "Estimate" at bounding box center [983, 437] width 1 height 1
checkbox input "false"
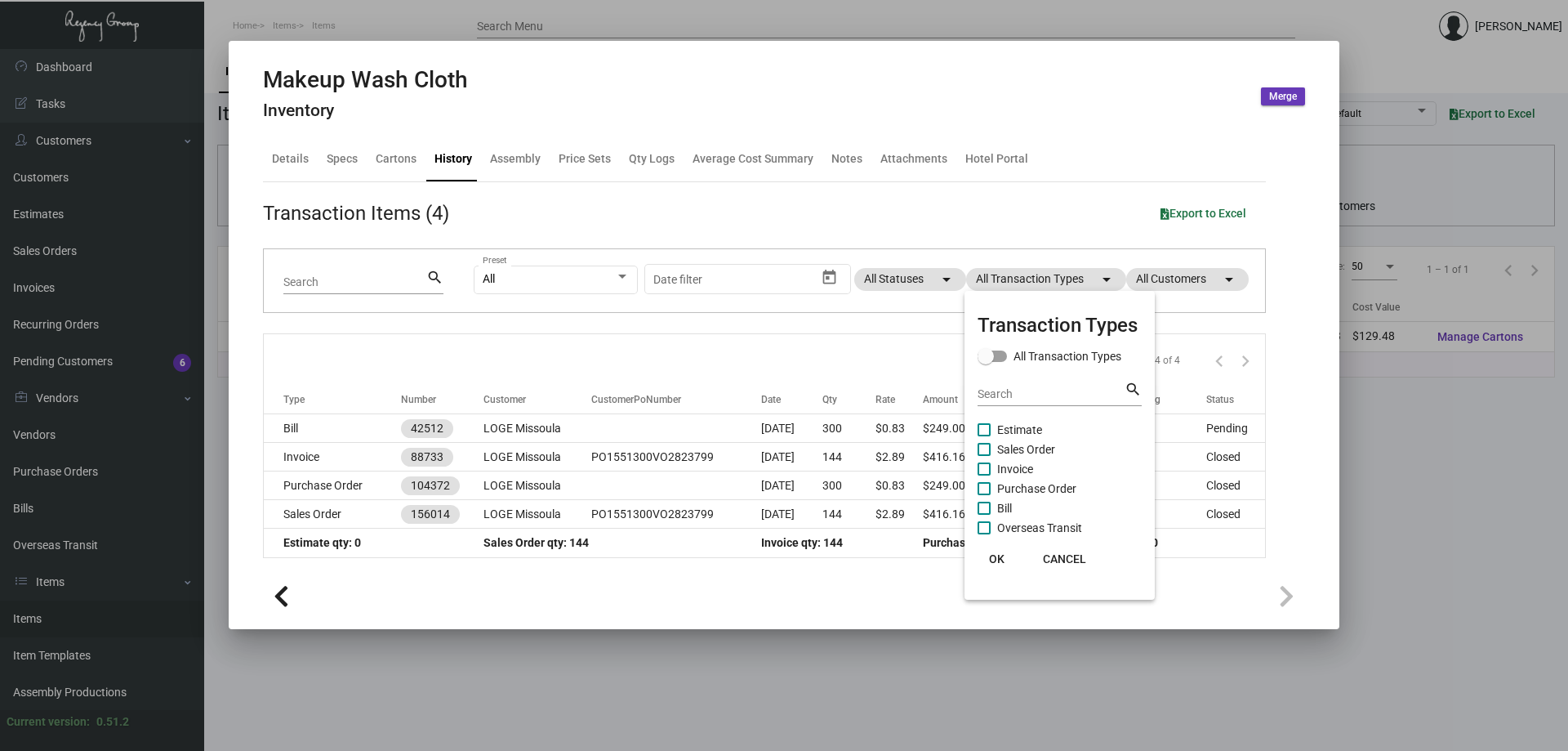
click at [690, 637] on div at bounding box center [784, 376] width 1568 height 751
